Goal: Information Seeking & Learning: Understand process/instructions

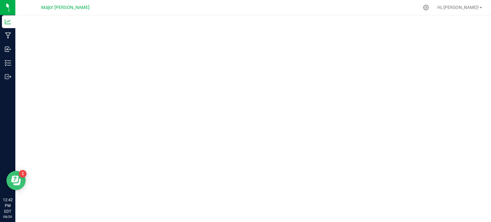
click at [15, 180] on icon "Open Resource Center" at bounding box center [14, 179] width 7 height 7
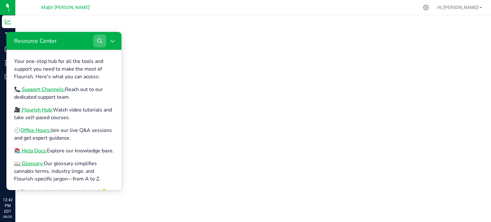
click at [98, 40] on icon "Search" at bounding box center [99, 40] width 5 height 5
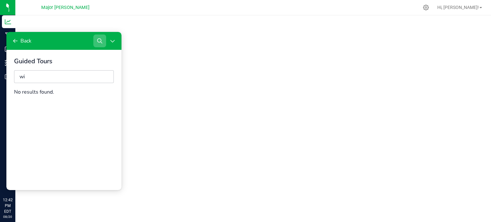
type input "w"
type input "m"
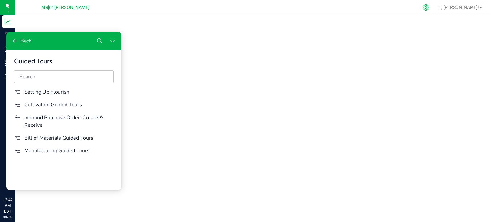
click at [429, 6] on icon at bounding box center [426, 7] width 6 height 6
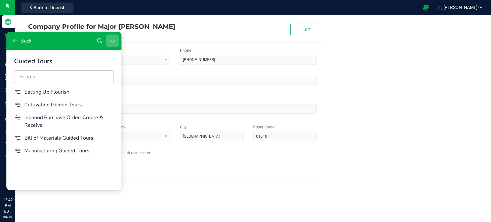
click at [109, 42] on button "Close Resource Center" at bounding box center [112, 41] width 13 height 13
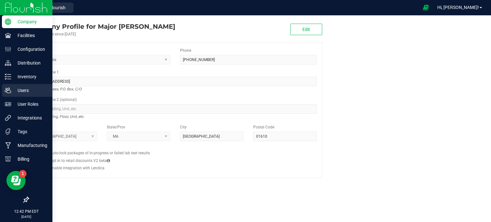
click at [19, 91] on p "Users" at bounding box center [30, 91] width 38 height 8
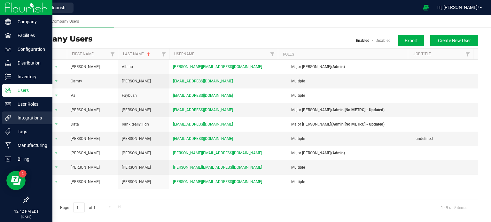
click at [28, 117] on p "Integrations" at bounding box center [30, 118] width 38 height 8
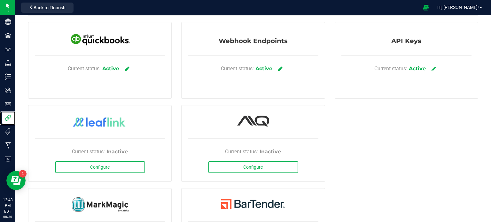
scroll to position [32, 0]
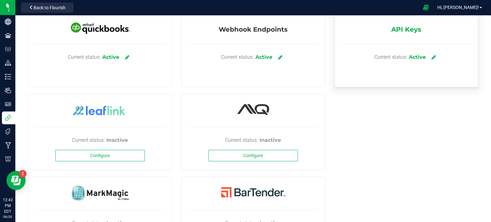
click at [398, 28] on span "API Keys" at bounding box center [406, 31] width 30 height 13
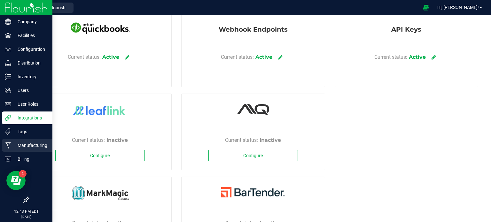
click at [30, 146] on p "Manufacturing" at bounding box center [30, 146] width 38 height 8
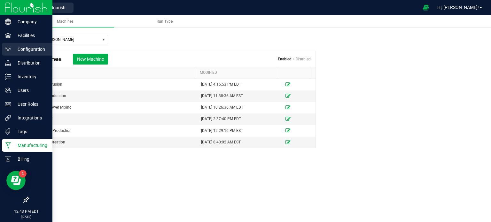
click at [32, 51] on p "Configuration" at bounding box center [30, 49] width 38 height 8
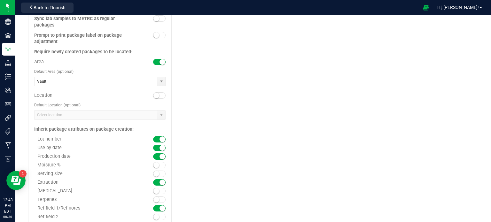
scroll to position [777, 0]
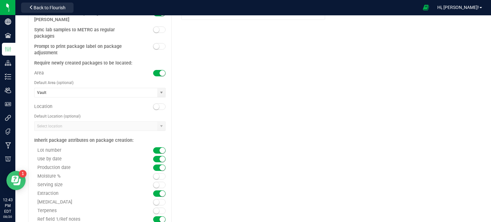
click at [19, 177] on icon "Open Resource Center" at bounding box center [16, 181] width 10 height 10
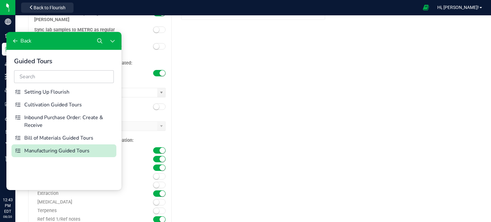
click at [57, 151] on div "Manufacturing Guided Tours" at bounding box center [68, 151] width 89 height 8
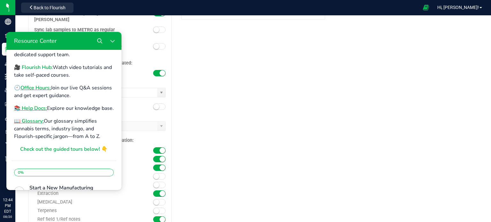
scroll to position [32, 0]
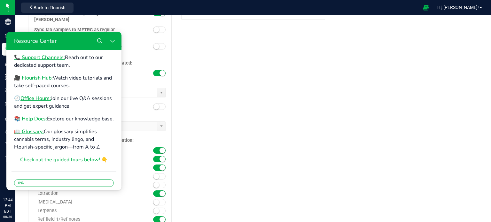
click at [44, 79] on b "🎥 Flourish Hub:" at bounding box center [33, 77] width 39 height 7
